Goal: Task Accomplishment & Management: Complete application form

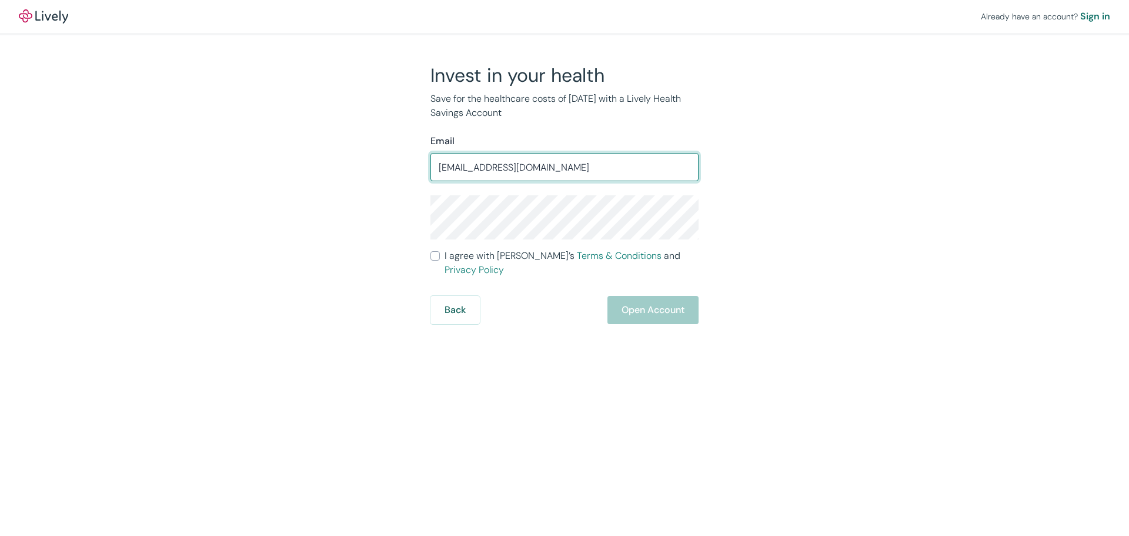
type input "[EMAIL_ADDRESS][DOMAIN_NAME]"
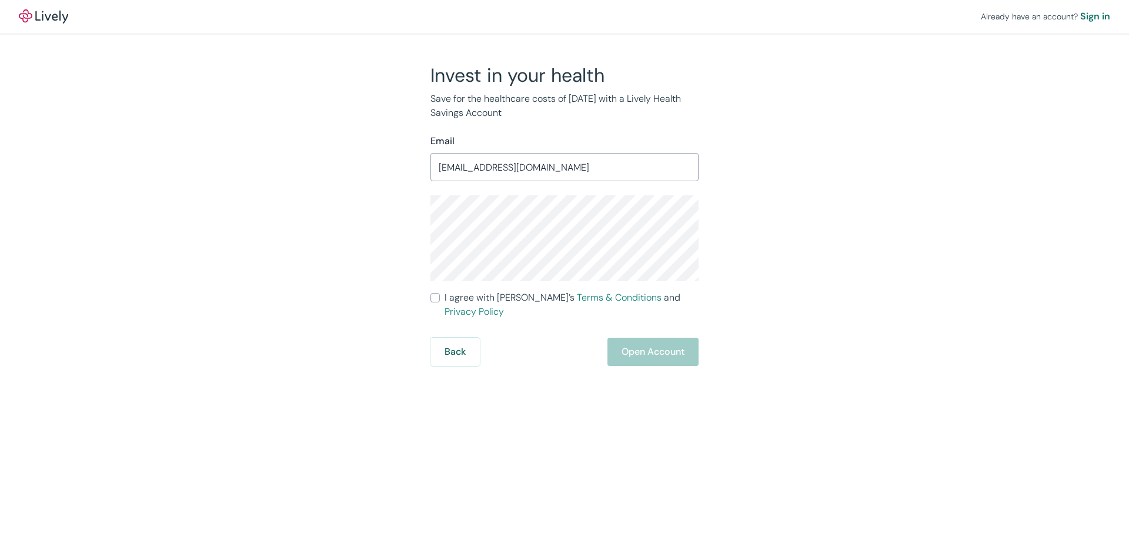
click at [436, 298] on input "I agree with Lively’s Terms & Conditions and Privacy Policy" at bounding box center [434, 297] width 9 height 9
checkbox input "true"
click at [663, 338] on button "Open Account" at bounding box center [652, 352] width 91 height 28
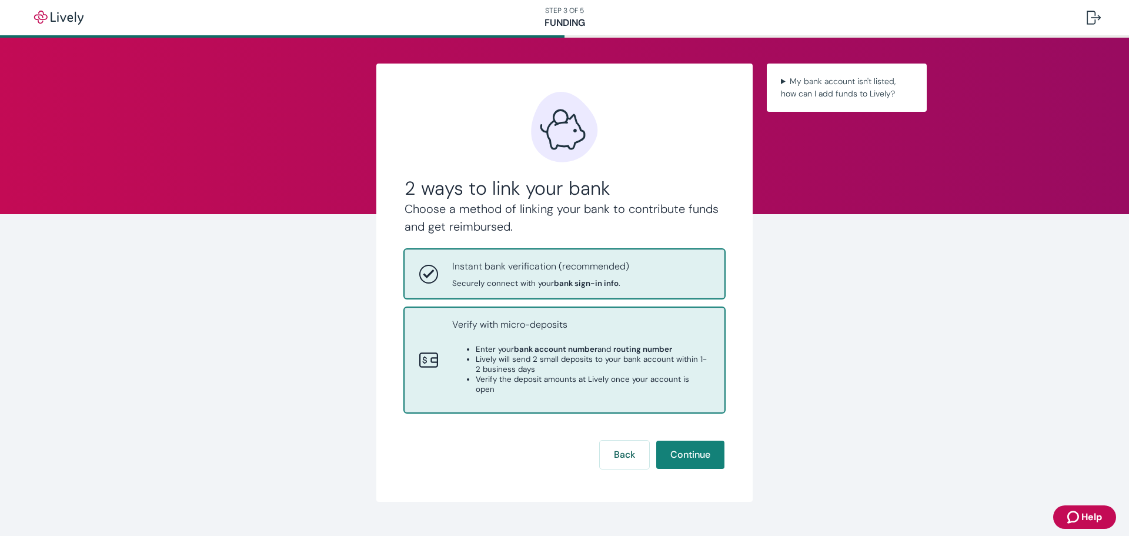
click at [568, 340] on div "Verify with micro-deposits Enter your bank account number and routing number Li…" at bounding box center [581, 360] width 258 height 85
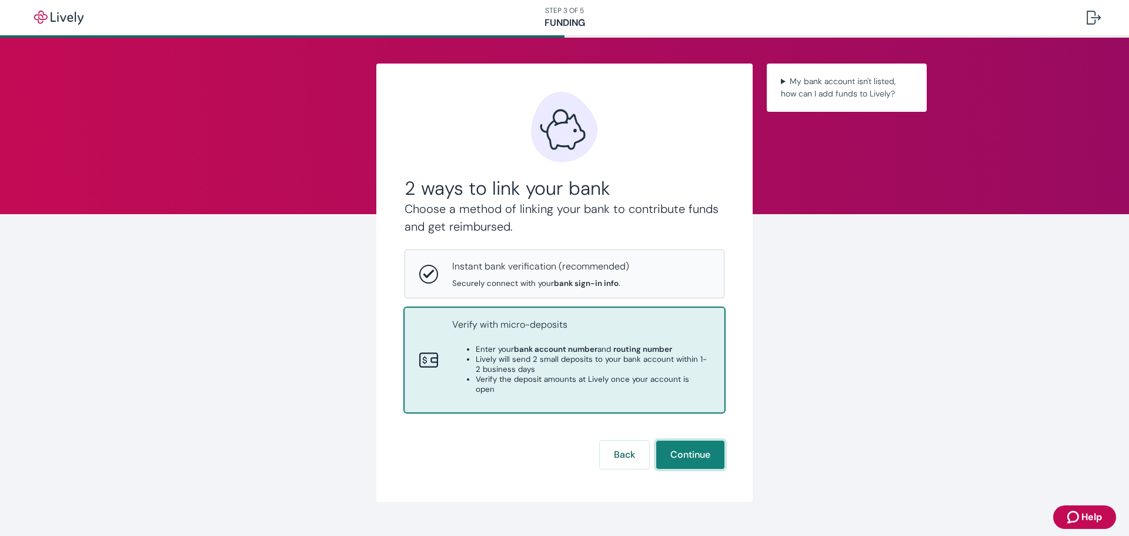
click at [682, 442] on button "Continue" at bounding box center [690, 454] width 68 height 28
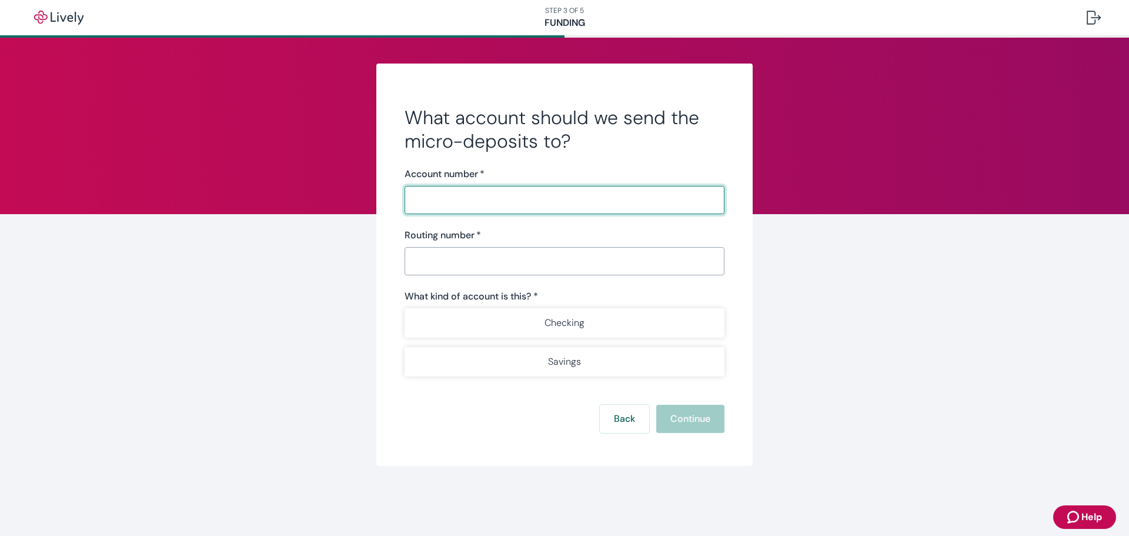
click at [478, 260] on div "Routing number   * ​" at bounding box center [565, 251] width 320 height 47
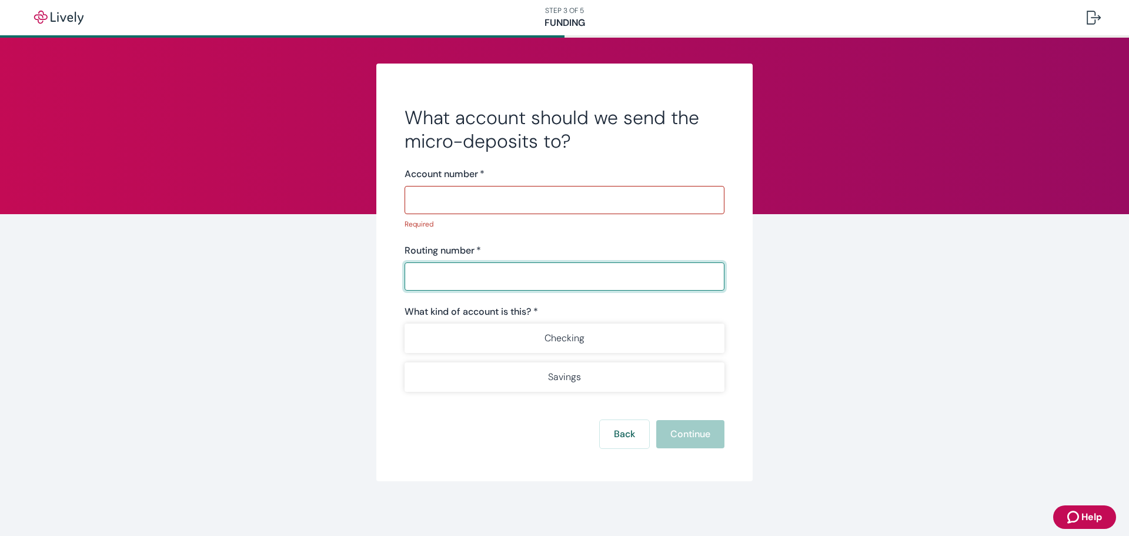
paste input "05320161"
type input "05320161"
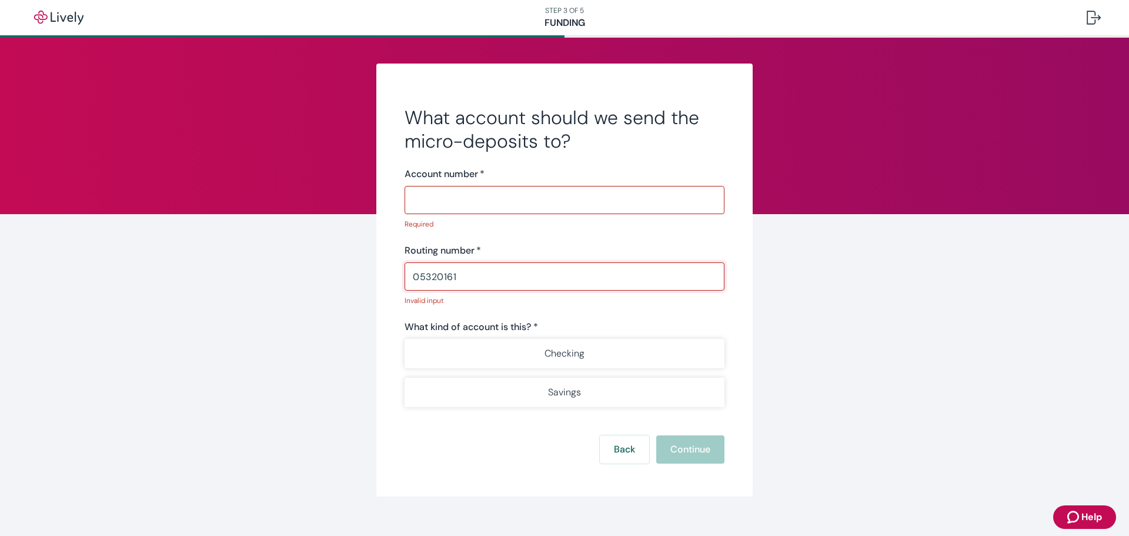
click at [515, 193] on input "Account number   *" at bounding box center [565, 200] width 320 height 24
paste input "10000947165"
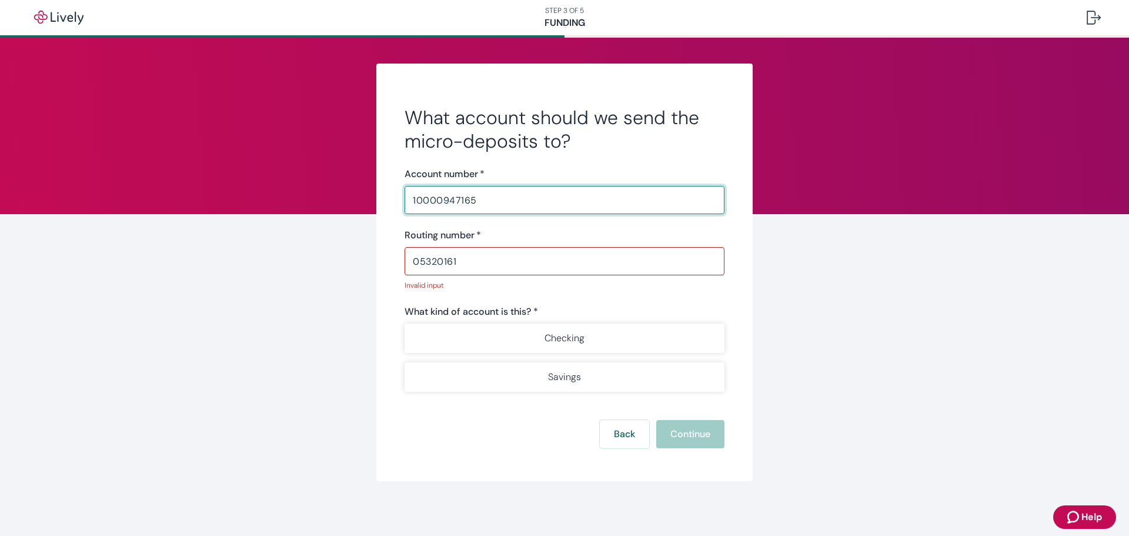
type input "10000947165"
click at [511, 261] on input "05320161" at bounding box center [565, 261] width 320 height 24
click at [462, 266] on input "05320161" at bounding box center [565, 261] width 320 height 24
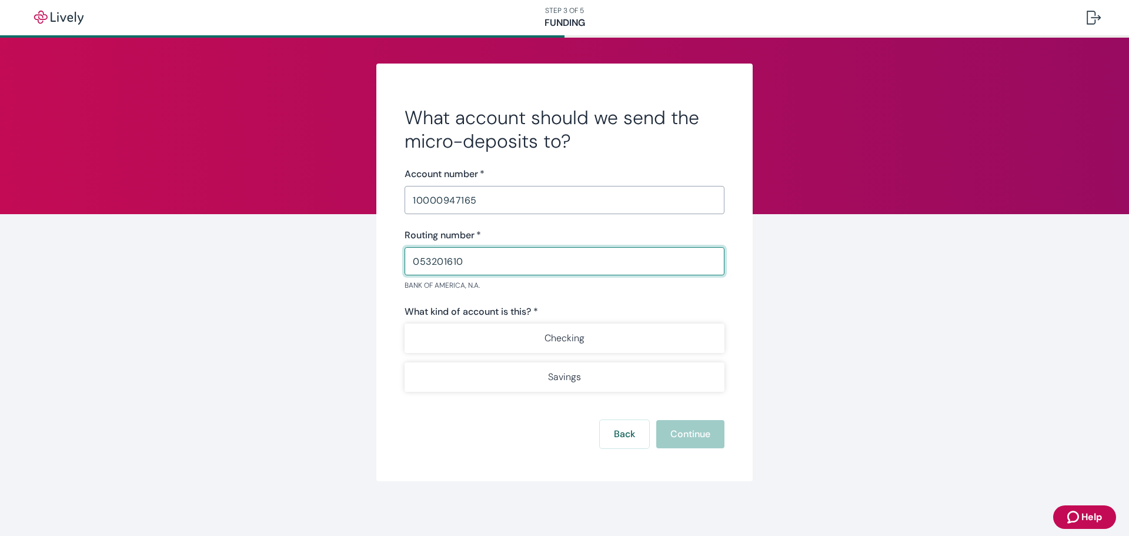
type input "053201610"
click at [480, 428] on div "Back Continue" at bounding box center [565, 434] width 320 height 28
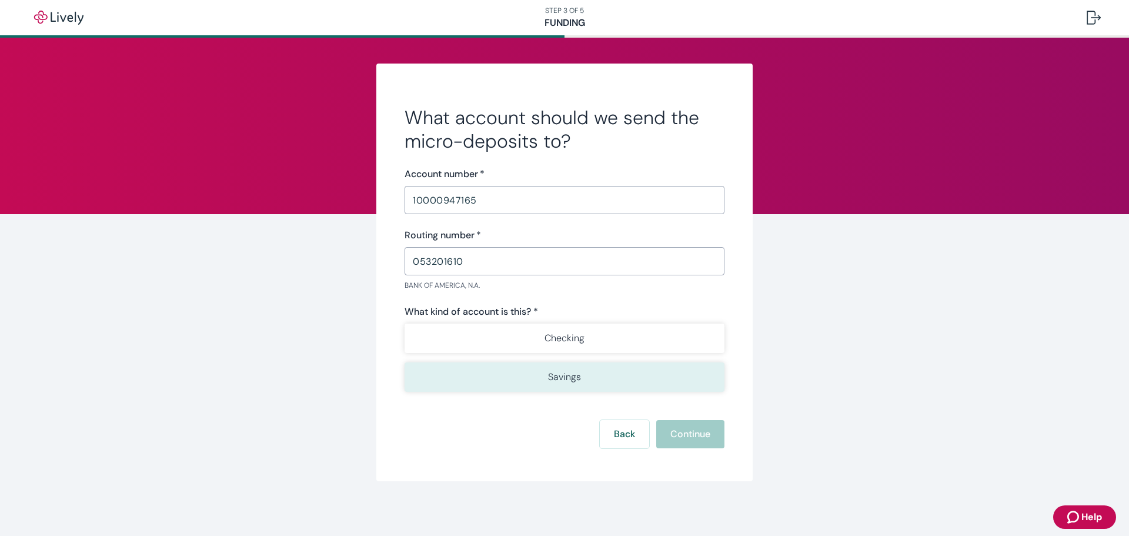
click at [588, 378] on button "Savings" at bounding box center [565, 376] width 320 height 29
click at [715, 437] on button "Continue" at bounding box center [690, 434] width 68 height 28
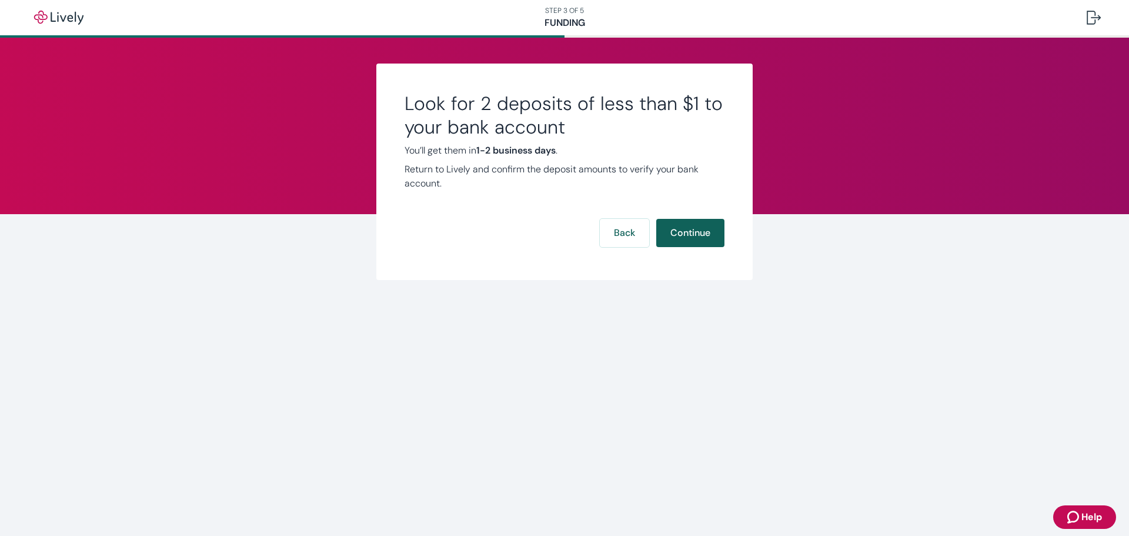
click at [701, 236] on button "Continue" at bounding box center [690, 233] width 68 height 28
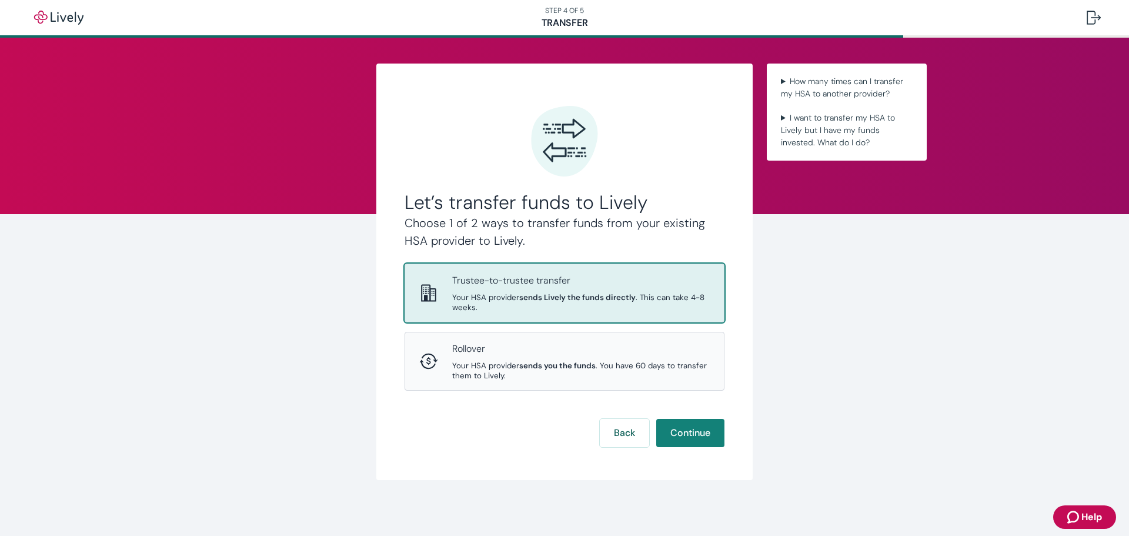
click at [584, 285] on p "Trustee-to-trustee transfer" at bounding box center [581, 280] width 258 height 14
click at [561, 297] on strong "sends Lively the funds directly" at bounding box center [577, 297] width 116 height 10
click at [690, 435] on button "Continue" at bounding box center [690, 433] width 68 height 28
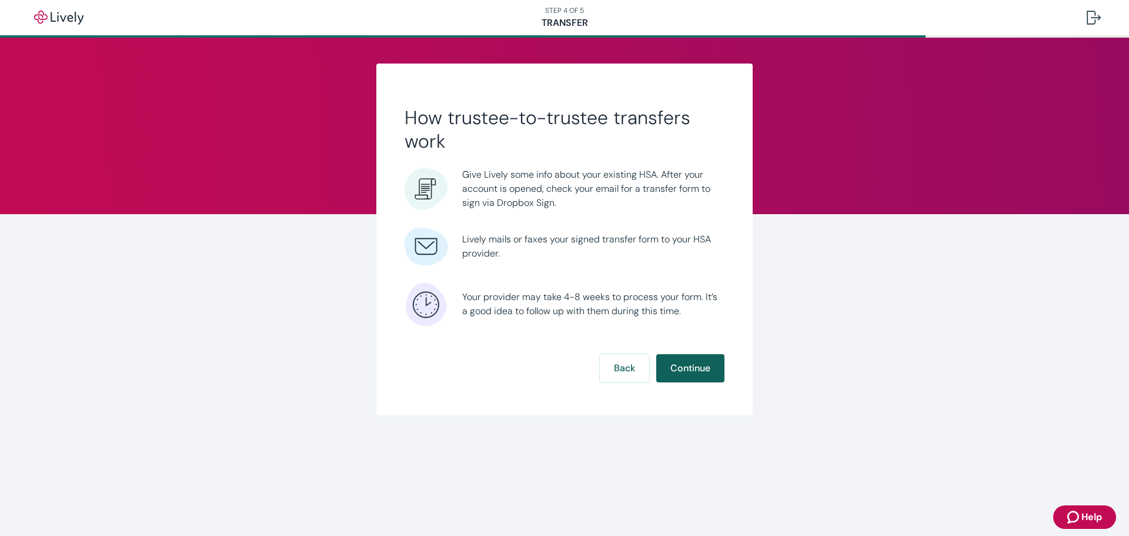
click at [695, 368] on button "Continue" at bounding box center [690, 368] width 68 height 28
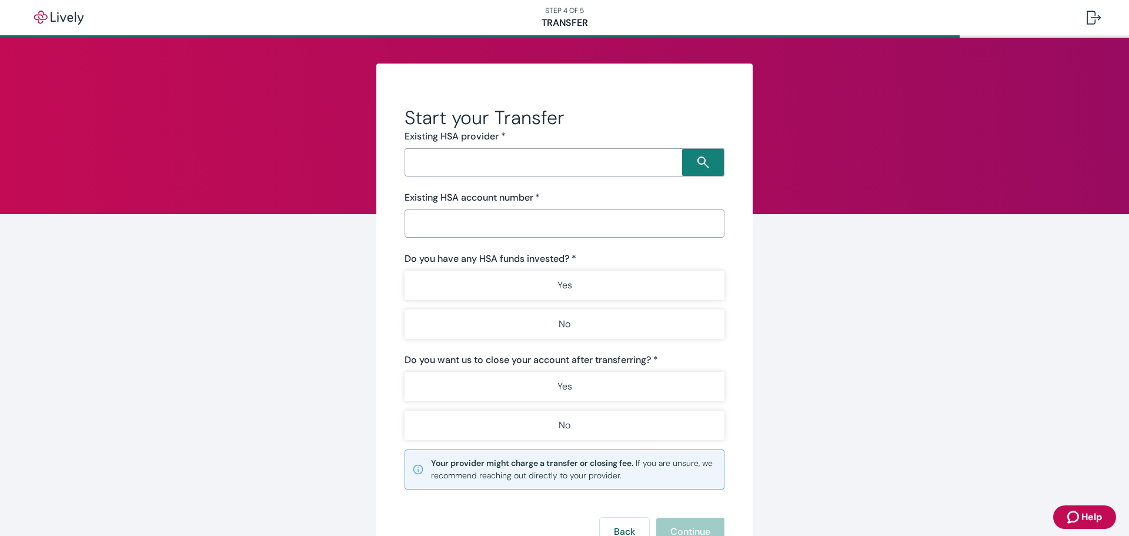
click at [562, 166] on input "Search input" at bounding box center [545, 162] width 274 height 16
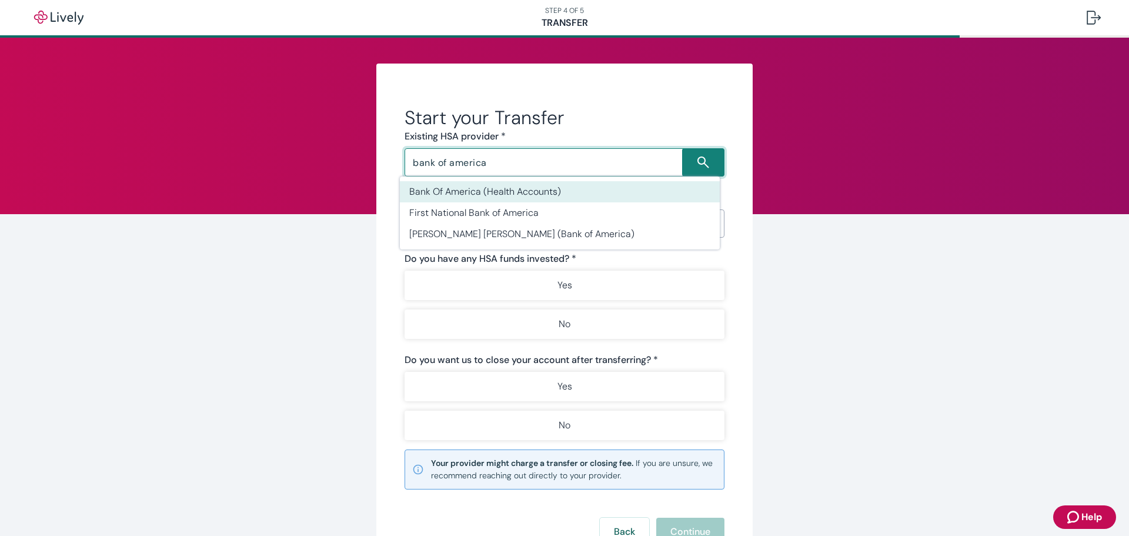
click at [553, 189] on li "Bank Of America (Health Accounts)" at bounding box center [560, 191] width 320 height 21
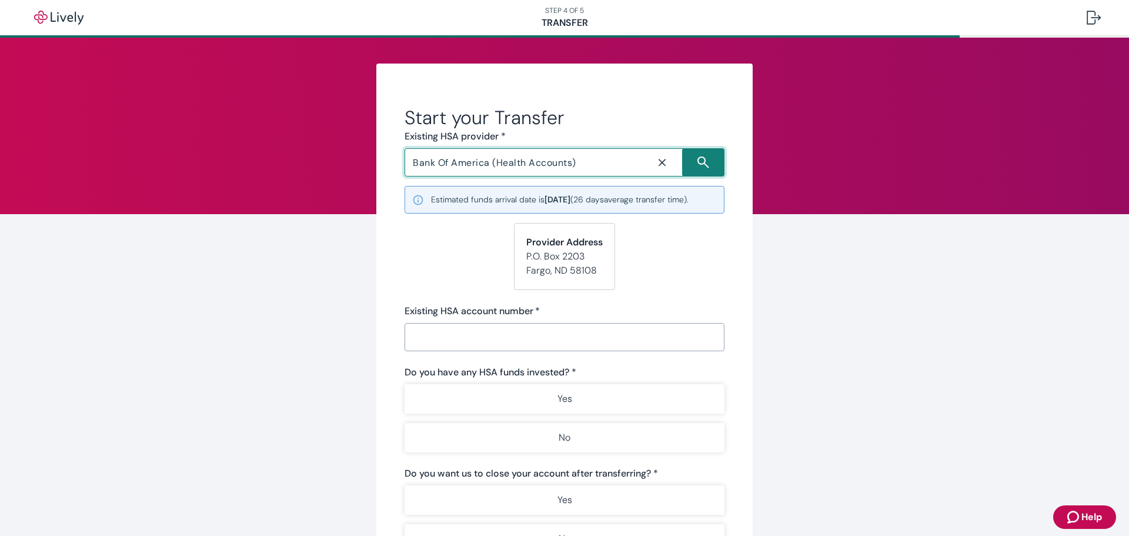
scroll to position [59, 0]
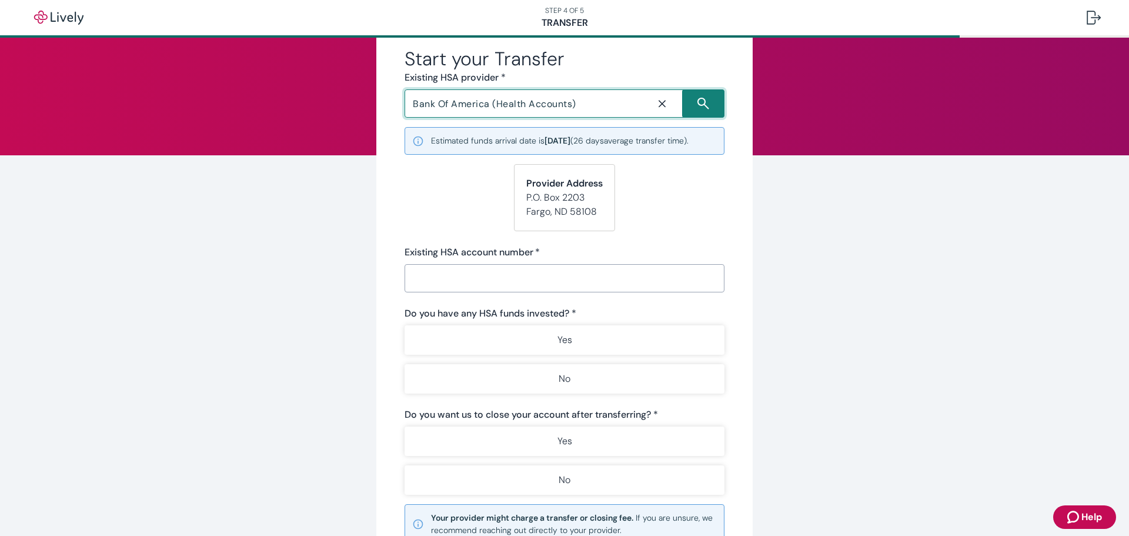
type input "Bank Of America (Health Accounts)"
click at [496, 275] on input "Existing HSA account number   *" at bounding box center [565, 278] width 320 height 24
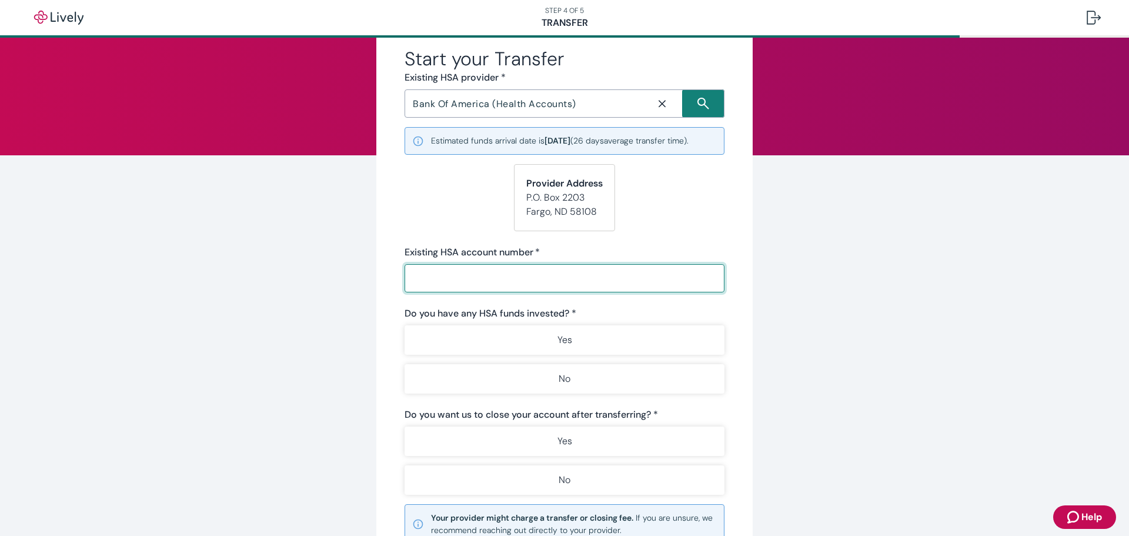
paste input "10000947165"
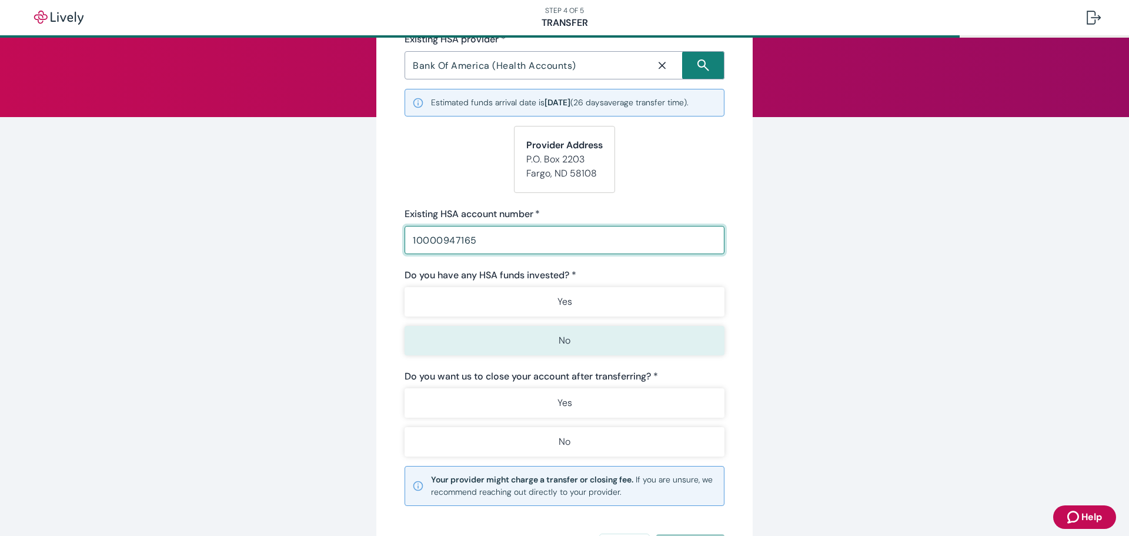
scroll to position [118, 0]
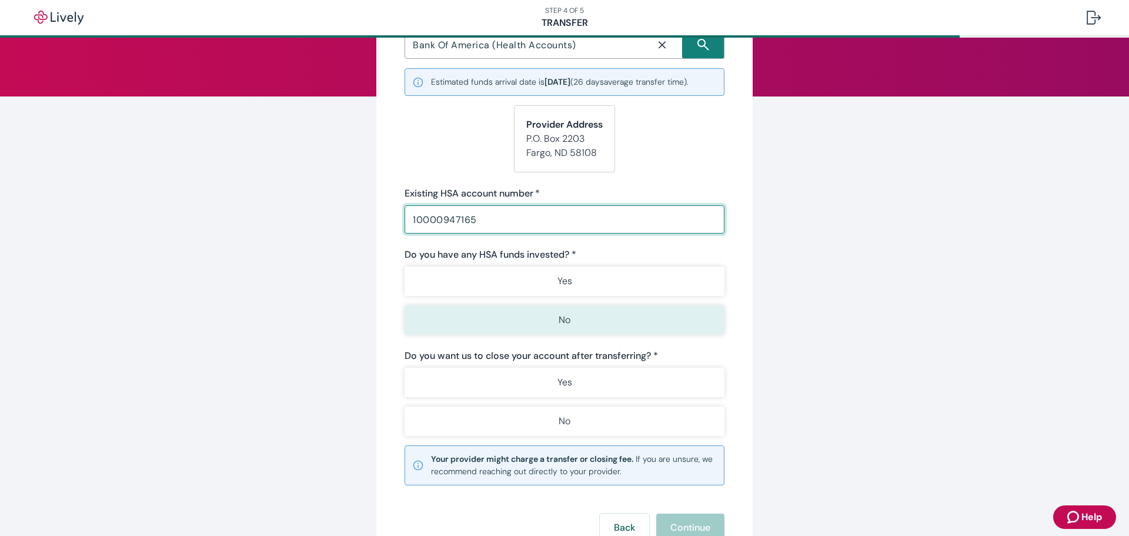
type input "10000947165"
click at [576, 328] on button "No" at bounding box center [565, 319] width 320 height 29
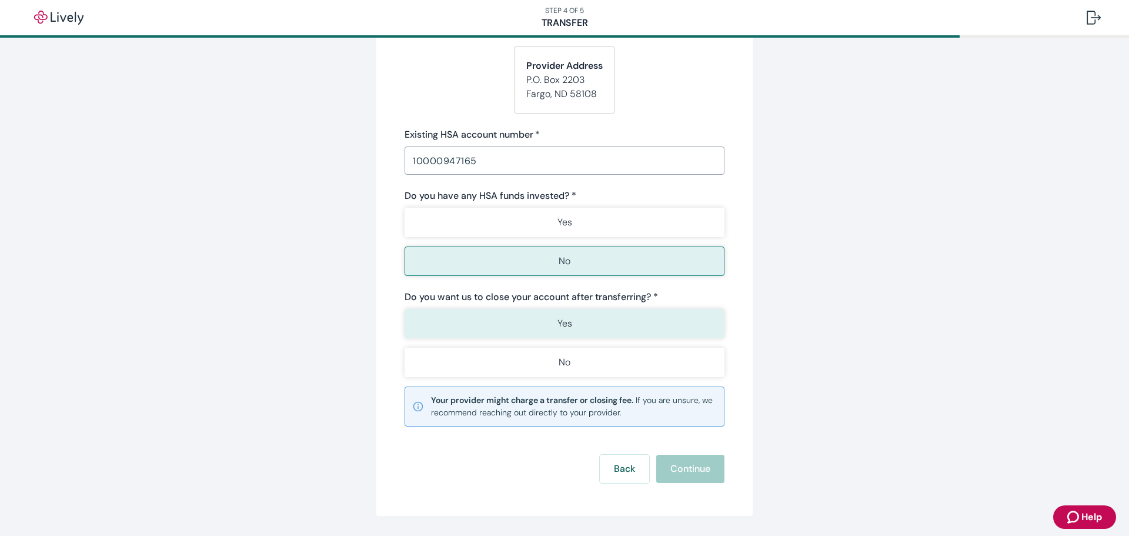
click at [533, 326] on button "Yes" at bounding box center [565, 323] width 320 height 29
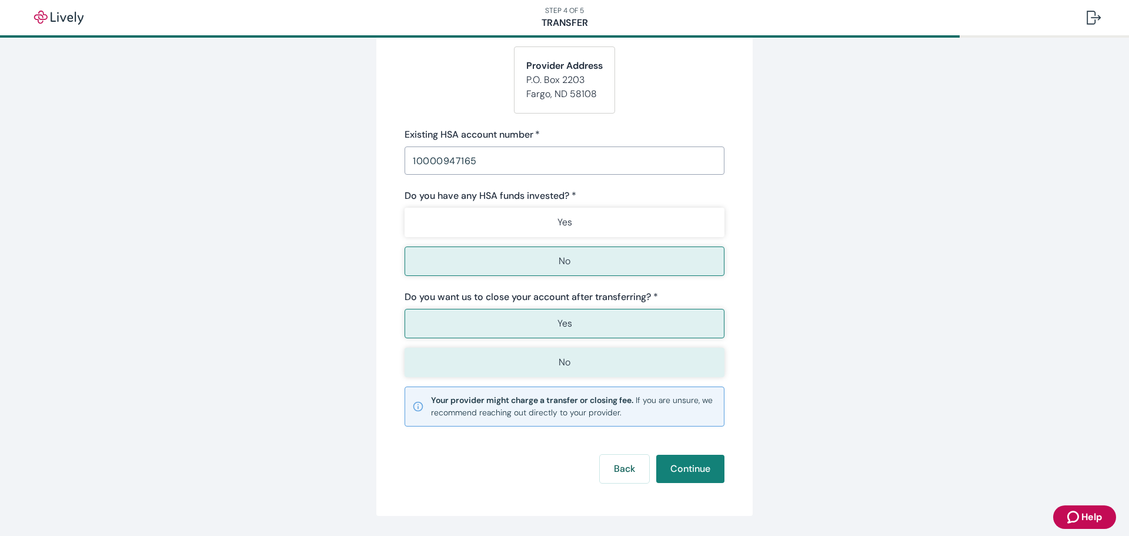
scroll to position [213, 0]
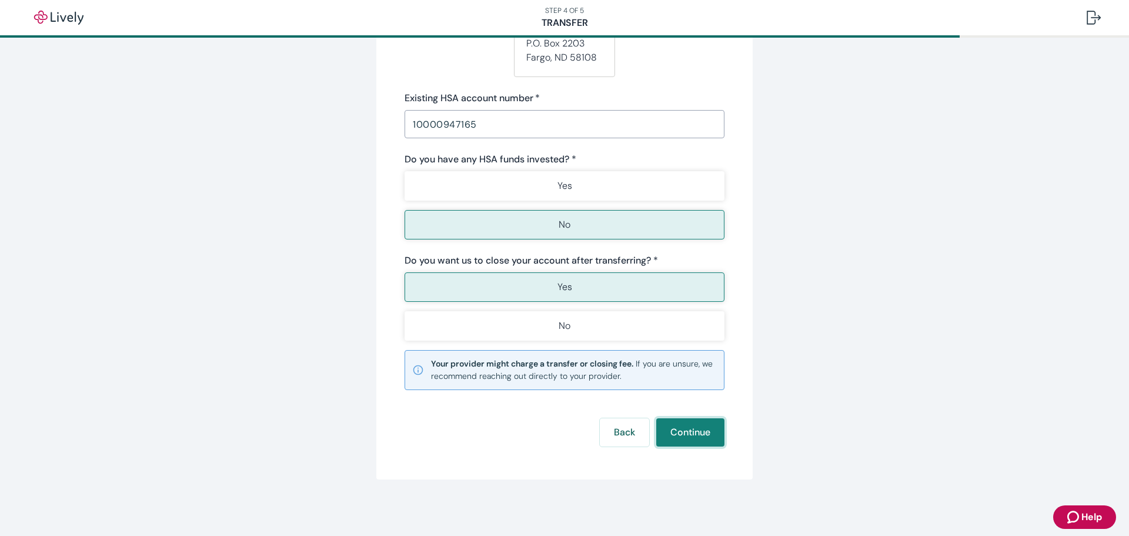
click at [693, 431] on button "Continue" at bounding box center [690, 432] width 68 height 28
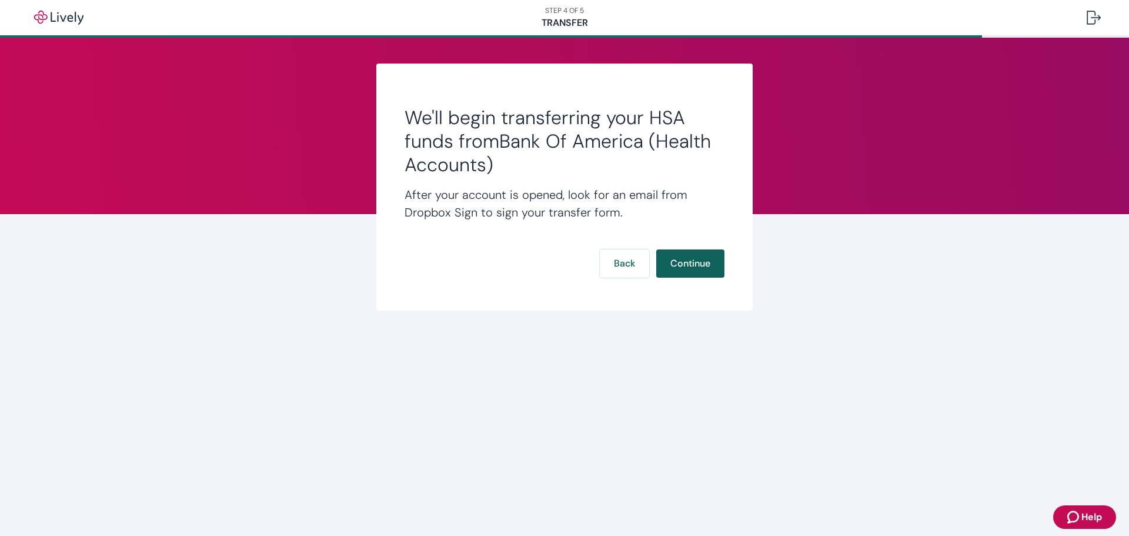
click at [699, 269] on button "Continue" at bounding box center [690, 263] width 68 height 28
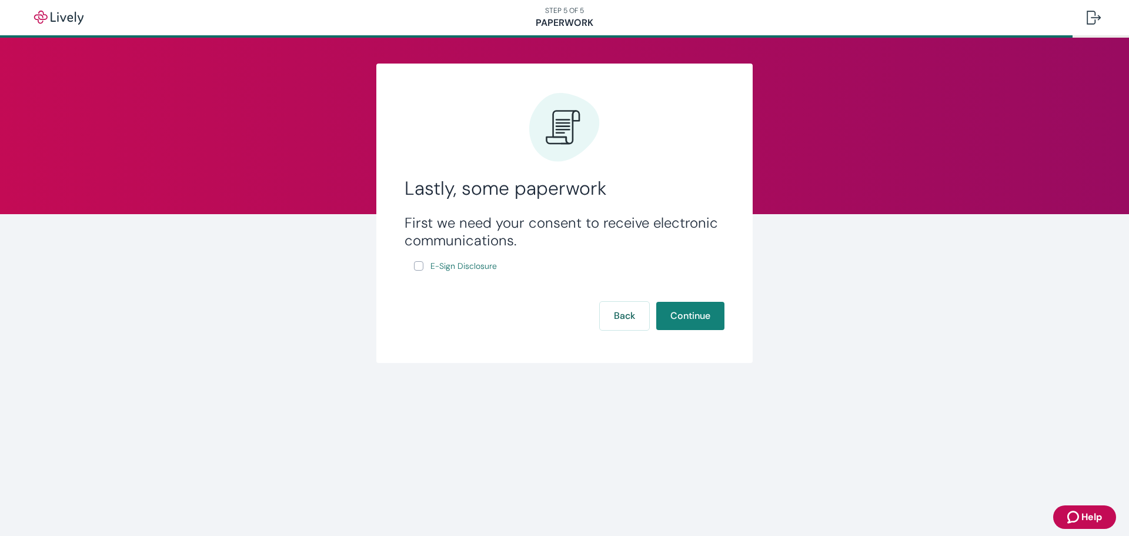
click at [415, 267] on input "E-Sign Disclosure" at bounding box center [418, 265] width 9 height 9
checkbox input "true"
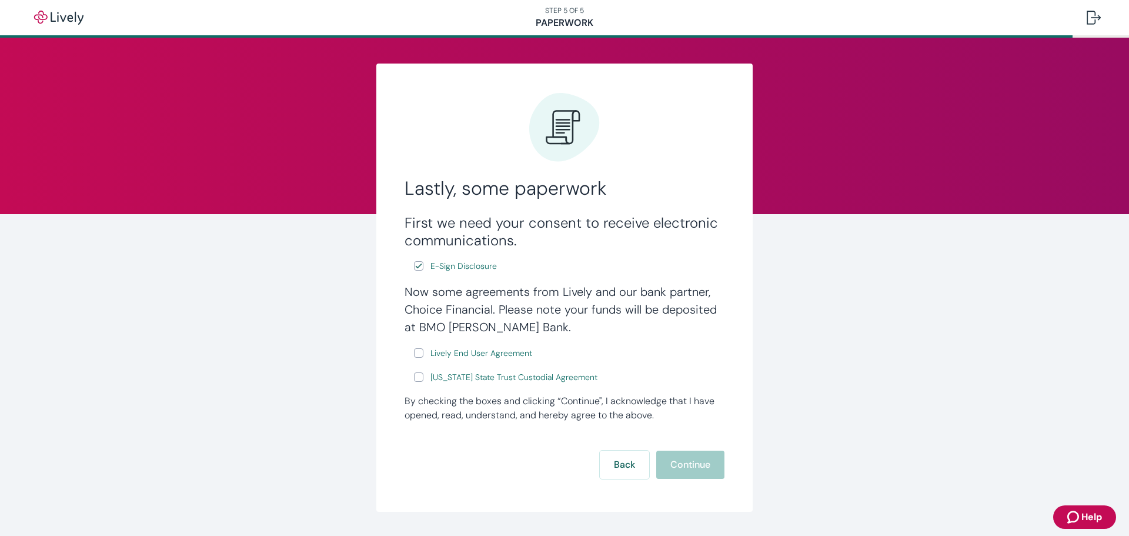
click at [415, 352] on input "Lively End User Agreement" at bounding box center [418, 352] width 9 height 9
checkbox input "true"
click at [417, 376] on input "Wyoming State Trust Custodial Agreement" at bounding box center [418, 376] width 9 height 9
checkbox input "true"
click at [688, 466] on button "Continue" at bounding box center [690, 464] width 68 height 28
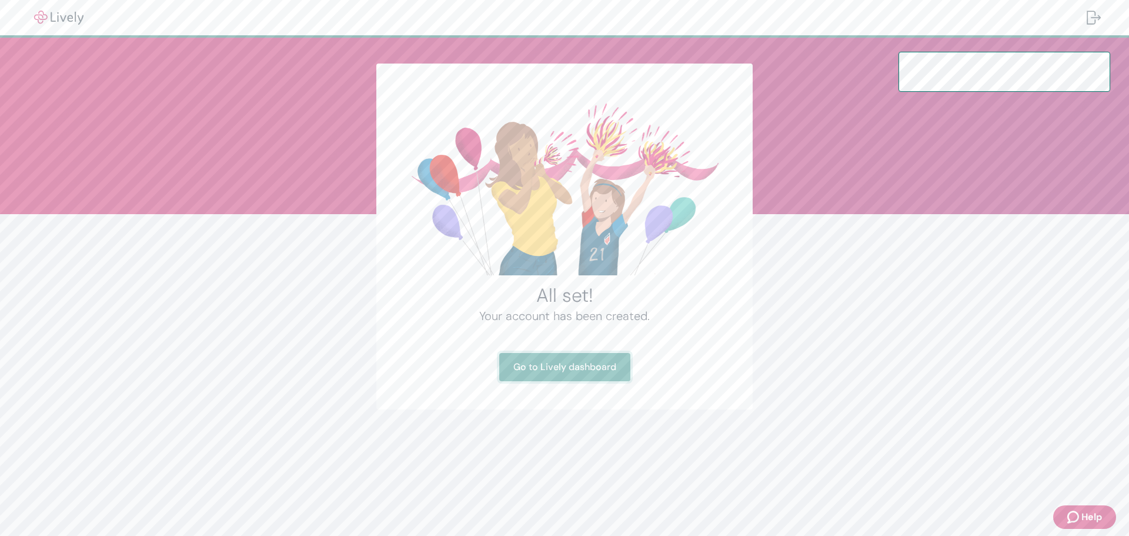
click at [578, 369] on link "Go to Lively dashboard" at bounding box center [564, 367] width 131 height 28
